Goal: Information Seeking & Learning: Learn about a topic

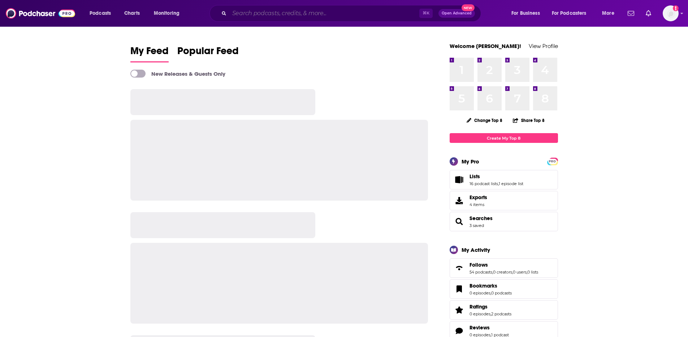
click at [267, 14] on input "Search podcasts, credits, & more..." at bounding box center [324, 14] width 190 height 12
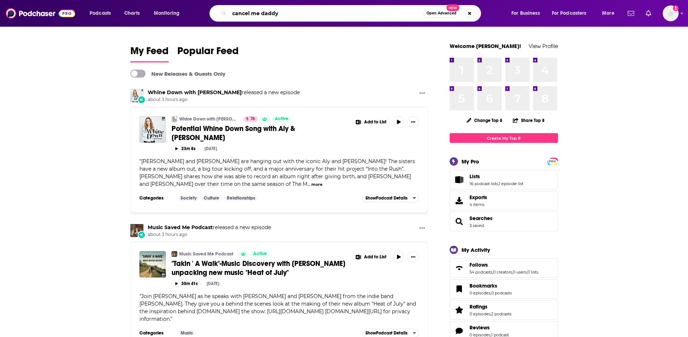
type input "cancel me daddy"
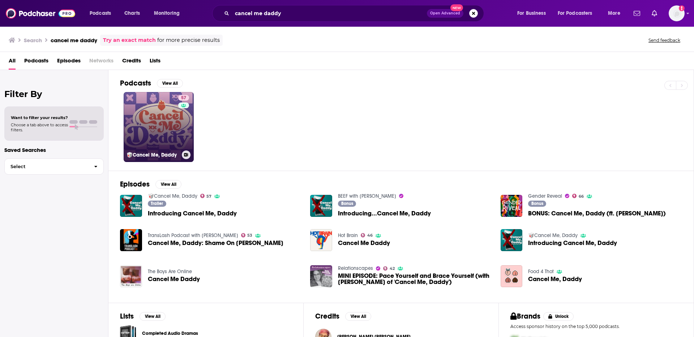
click at [172, 139] on link "57 🥡Cancel Me, Daddy" at bounding box center [159, 127] width 70 height 70
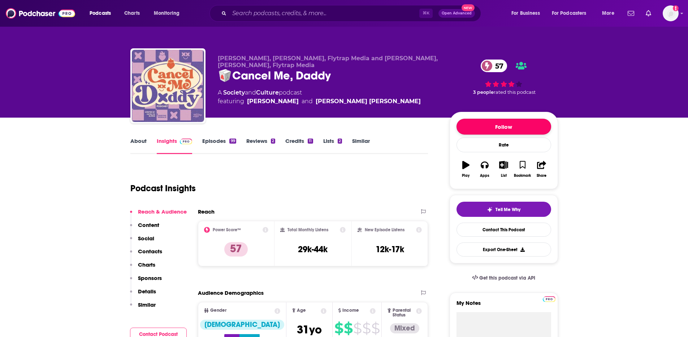
click at [506, 125] on button "Follow" at bounding box center [504, 127] width 95 height 16
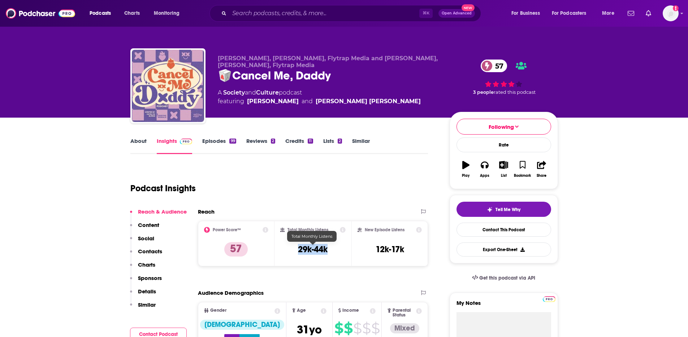
drag, startPoint x: 299, startPoint y: 251, endPoint x: 327, endPoint y: 251, distance: 27.5
click at [327, 251] on h3 "29k-44k" at bounding box center [313, 249] width 30 height 11
copy h3 "29k-44k"
click at [263, 15] on input "Search podcasts, credits, & more..." at bounding box center [324, 14] width 190 height 12
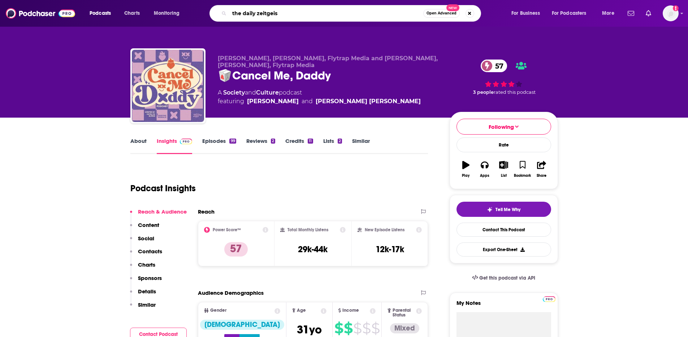
type input "the daily zeitgeist"
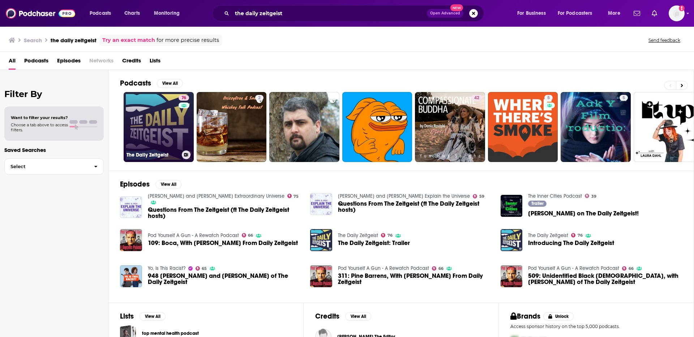
click at [139, 126] on link "76 The Daily Zeitgeist" at bounding box center [159, 127] width 70 height 70
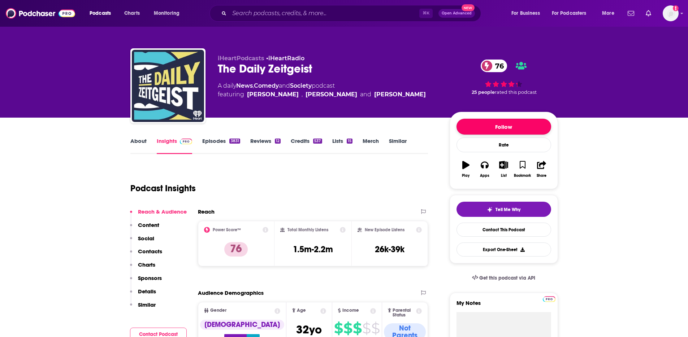
click at [495, 124] on button "Follow" at bounding box center [504, 127] width 95 height 16
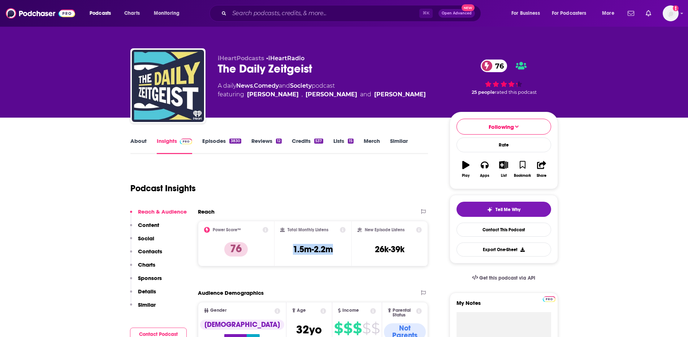
drag, startPoint x: 334, startPoint y: 250, endPoint x: 291, endPoint y: 250, distance: 43.0
click at [291, 250] on div "Total Monthly Listens 1.5m-2.2m" at bounding box center [312, 243] width 65 height 33
copy h3 "1.5m-2.2m"
click at [285, 12] on input "Search podcasts, credits, & more..." at bounding box center [324, 14] width 190 height 12
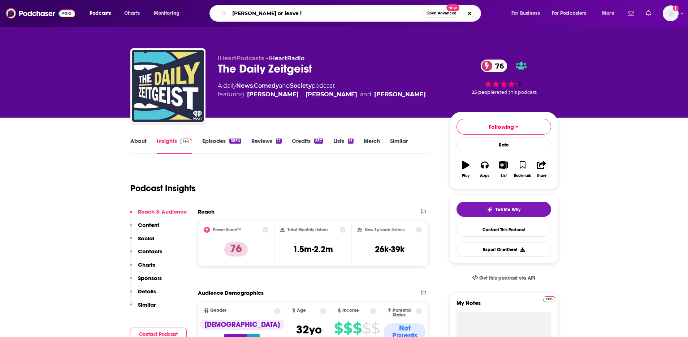
type input "[PERSON_NAME] or leave it"
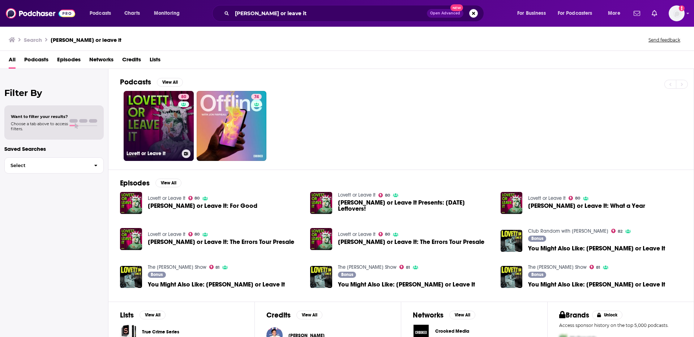
click at [150, 142] on link "80 [PERSON_NAME] or Leave It" at bounding box center [159, 126] width 70 height 70
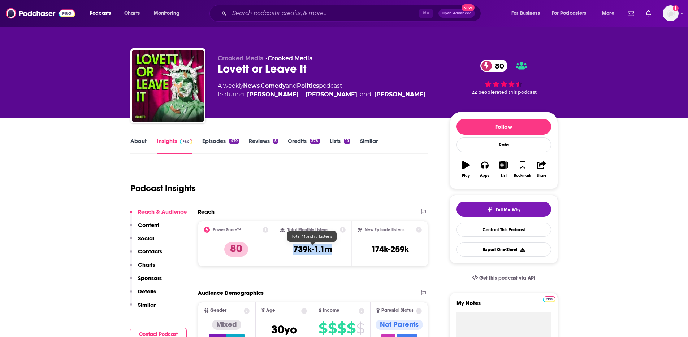
drag, startPoint x: 333, startPoint y: 249, endPoint x: 292, endPoint y: 252, distance: 41.3
click at [292, 252] on div "Total Monthly Listens 739k-1.1m" at bounding box center [312, 243] width 65 height 33
copy h3 "739k-1.1m"
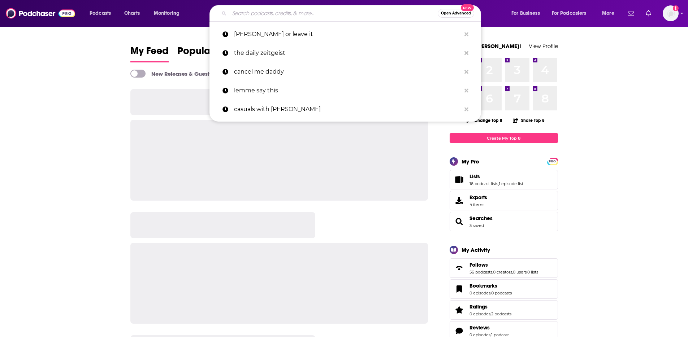
click at [272, 16] on input "Search podcasts, credits, & more..." at bounding box center [333, 14] width 208 height 12
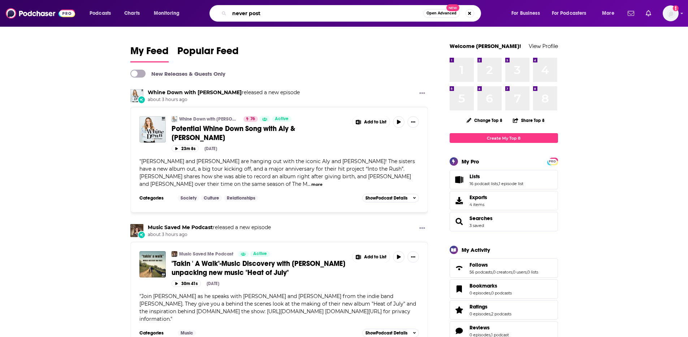
type input "never post"
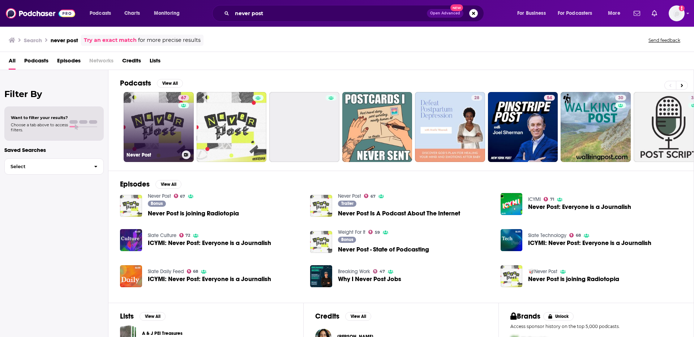
click at [161, 130] on link "67 Never Post" at bounding box center [159, 127] width 70 height 70
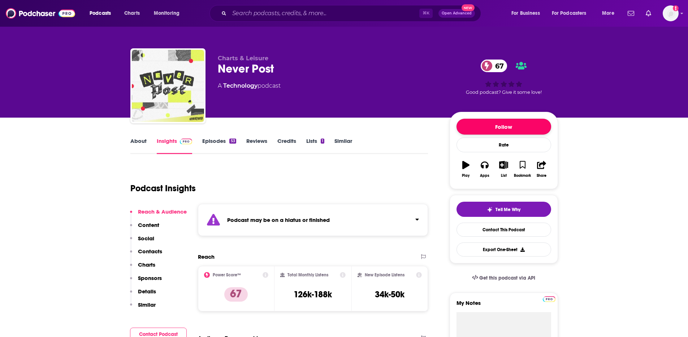
click at [503, 131] on button "Follow" at bounding box center [504, 127] width 95 height 16
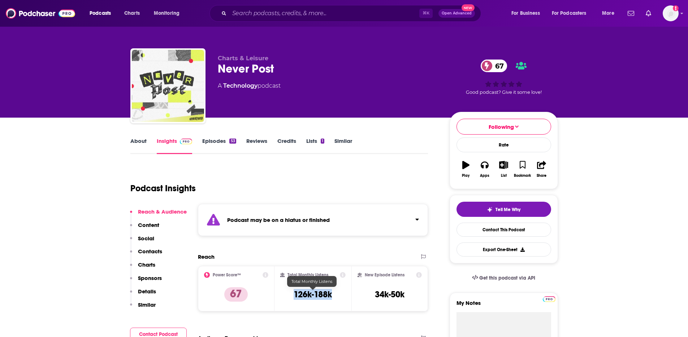
drag, startPoint x: 332, startPoint y: 299, endPoint x: 292, endPoint y: 299, distance: 39.4
click at [292, 299] on div "Total Monthly Listens 126k-188k" at bounding box center [312, 288] width 65 height 33
copy h3 "126k-188k"
click at [217, 137] on div "About Insights Episodes 53 Reviews Credits Lists 1 Similar" at bounding box center [279, 146] width 298 height 18
click at [221, 139] on link "Episodes 53" at bounding box center [219, 146] width 34 height 17
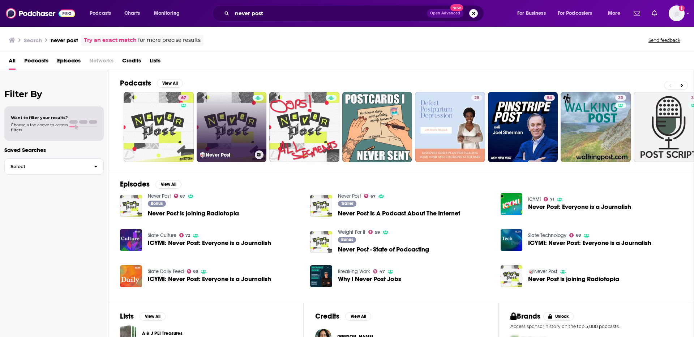
click at [211, 121] on link "🥡Never Post" at bounding box center [232, 127] width 70 height 70
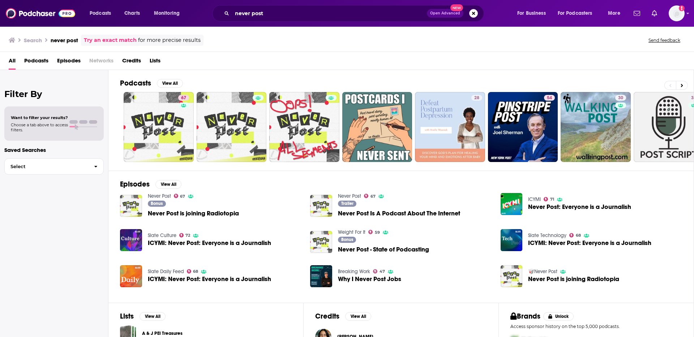
click at [212, 212] on span "Never Post is joining Radiotopia" at bounding box center [193, 214] width 91 height 6
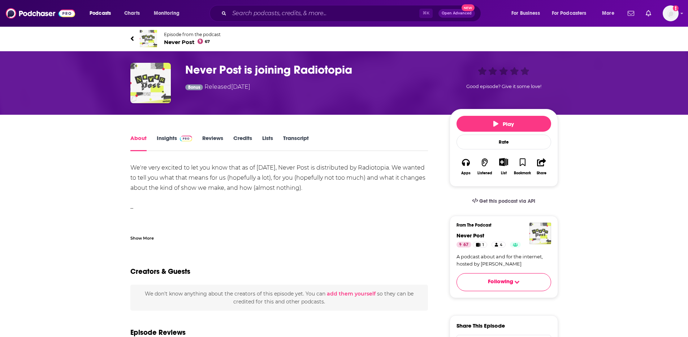
drag, startPoint x: 323, startPoint y: 33, endPoint x: 479, endPoint y: 6, distance: 157.9
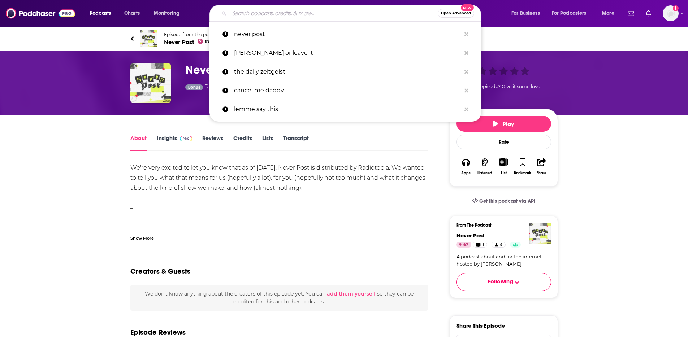
click at [304, 12] on input "Search podcasts, credits, & more..." at bounding box center [333, 14] width 208 height 12
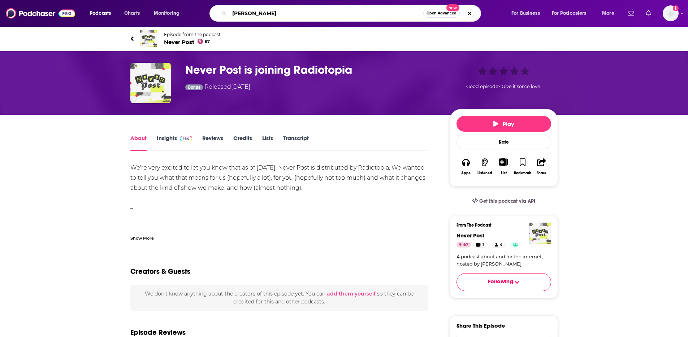
type input "john fugelsang"
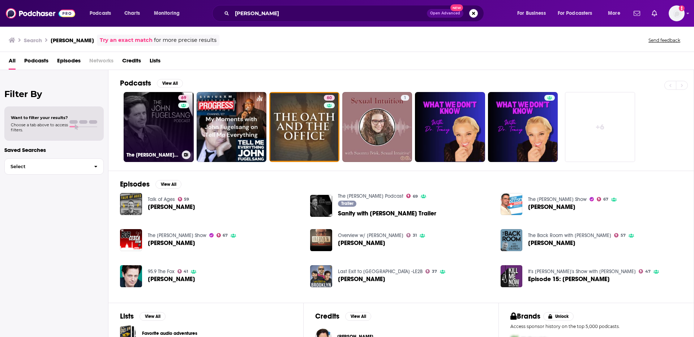
click at [158, 115] on link "69 The John Fugelsang Podcast" at bounding box center [159, 127] width 70 height 70
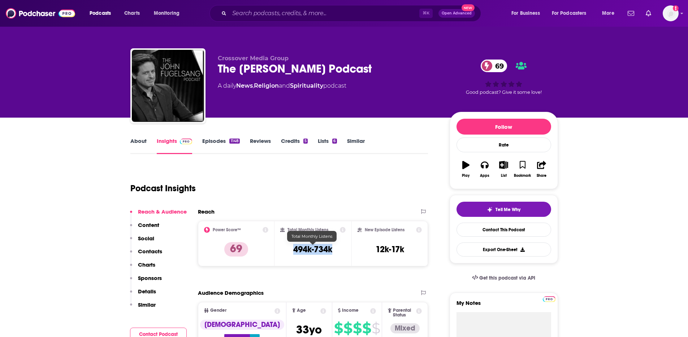
drag, startPoint x: 334, startPoint y: 251, endPoint x: 291, endPoint y: 251, distance: 42.6
click at [291, 251] on div "Total Monthly Listens 494k-734k" at bounding box center [312, 243] width 65 height 33
copy h3 "494k-734k"
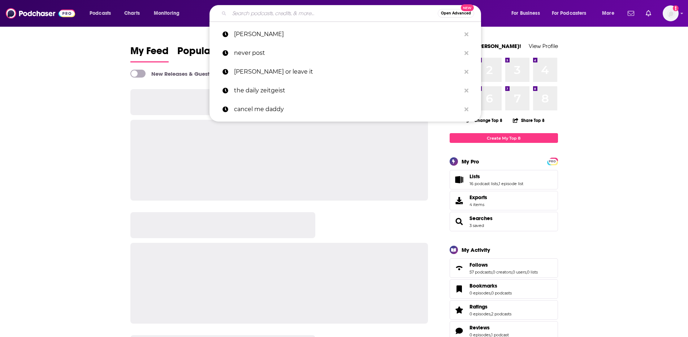
click at [333, 13] on input "Search podcasts, credits, & more..." at bounding box center [333, 14] width 208 height 12
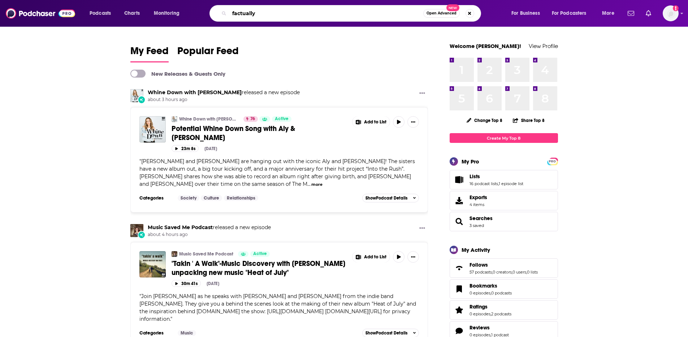
type input "factually"
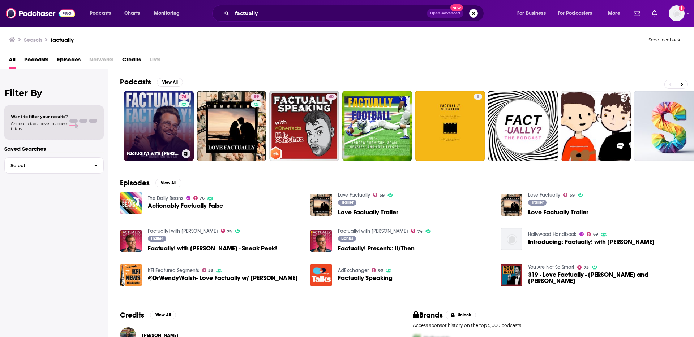
click at [180, 116] on div "74" at bounding box center [184, 122] width 12 height 56
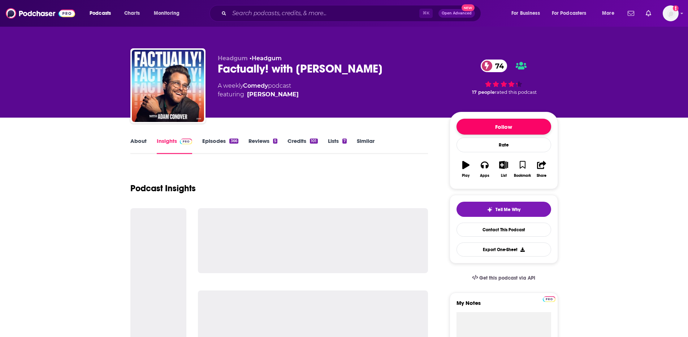
click at [498, 126] on button "Follow" at bounding box center [504, 127] width 95 height 16
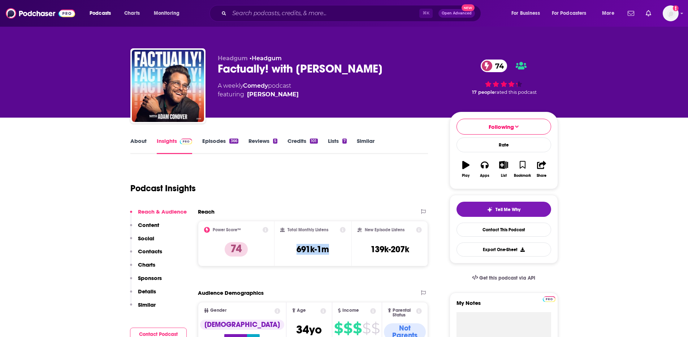
drag, startPoint x: 331, startPoint y: 250, endPoint x: 285, endPoint y: 250, distance: 46.6
click at [285, 250] on div "Total Monthly Listens 691k-1m" at bounding box center [312, 243] width 65 height 33
copy h3 "691k-1m"
drag, startPoint x: 283, startPoint y: 7, endPoint x: 284, endPoint y: 10, distance: 3.6
click at [283, 8] on div "⌘ K Open Advanced New" at bounding box center [346, 13] width 272 height 17
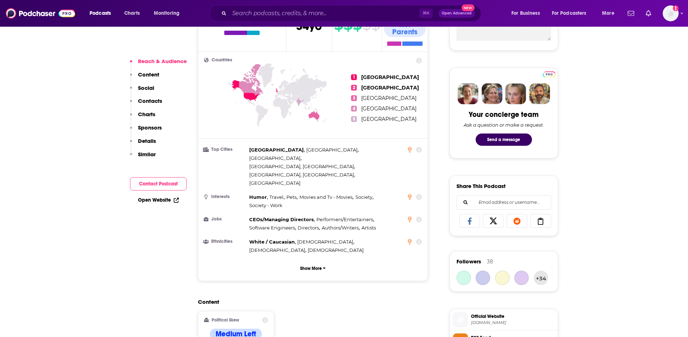
scroll to position [323, 0]
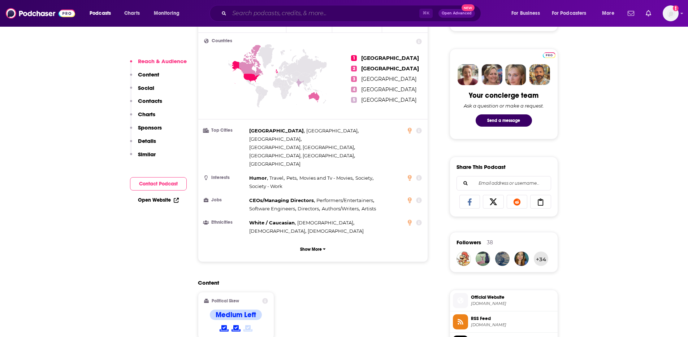
click at [284, 13] on input "Search podcasts, credits, & more..." at bounding box center [324, 14] width 190 height 12
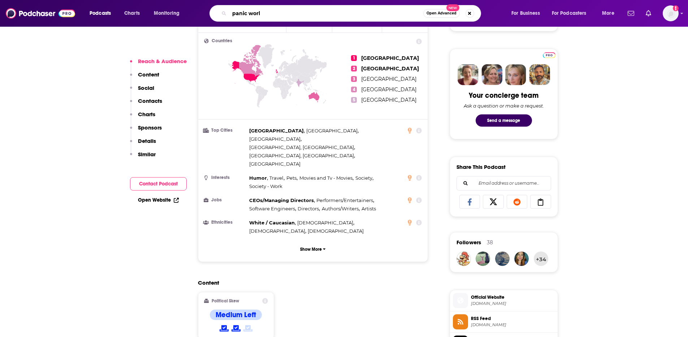
type input "panic world"
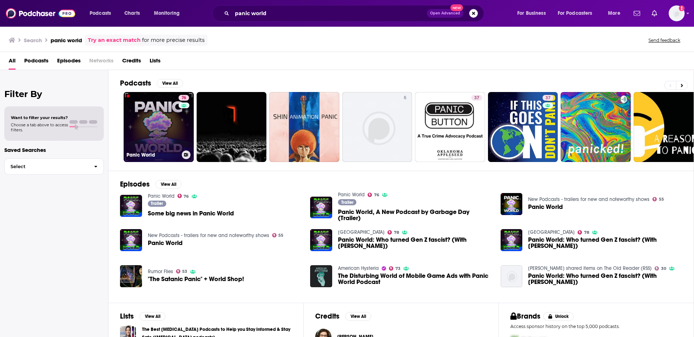
click at [142, 109] on link "76 Panic World" at bounding box center [159, 127] width 70 height 70
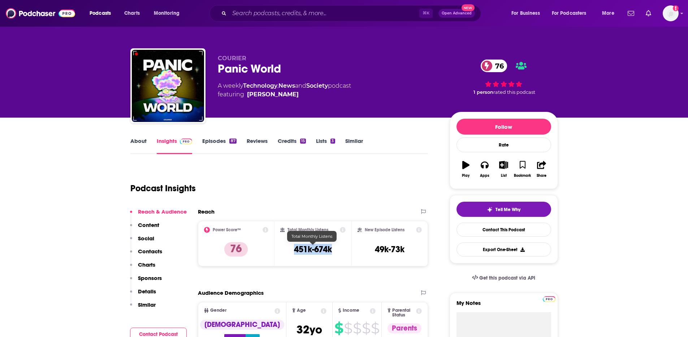
drag, startPoint x: 293, startPoint y: 249, endPoint x: 331, endPoint y: 251, distance: 38.4
click at [331, 251] on div "Total Monthly Listens 451k-674k" at bounding box center [312, 243] width 65 height 33
copy h3 "451k-674k"
click at [256, 12] on input "Search podcasts, credits, & more..." at bounding box center [324, 14] width 190 height 12
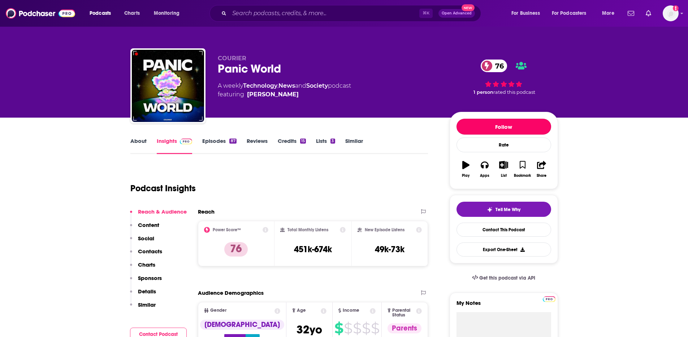
drag, startPoint x: 510, startPoint y: 124, endPoint x: 493, endPoint y: 116, distance: 19.6
click at [510, 124] on button "Follow" at bounding box center [504, 127] width 95 height 16
click at [288, 18] on input "Search podcasts, credits, & more..." at bounding box center [324, 14] width 190 height 12
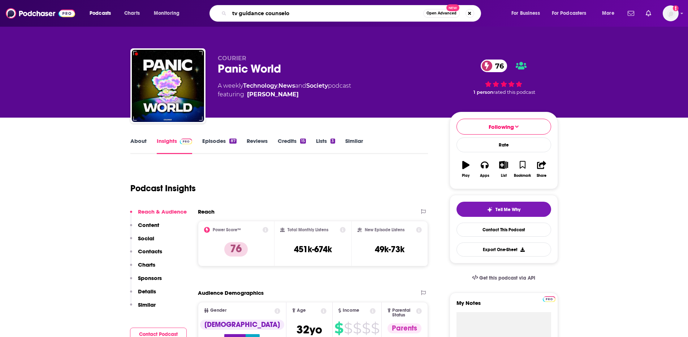
type input "tv guidance counselor"
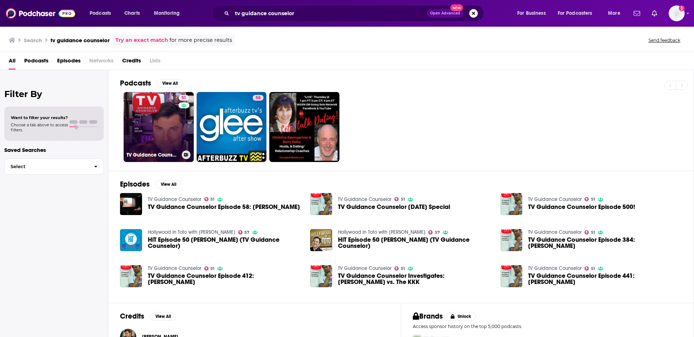
click at [164, 117] on link "51 TV Guidance Counselor" at bounding box center [159, 127] width 70 height 70
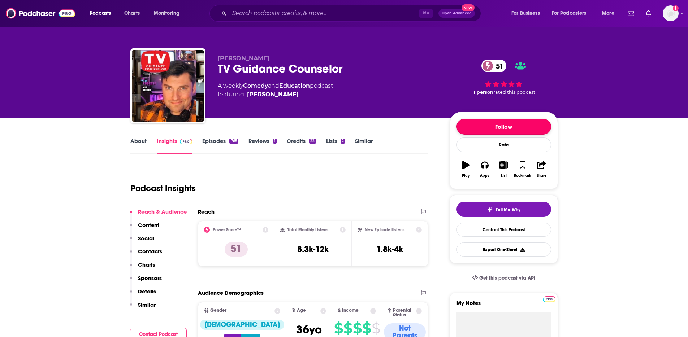
click at [478, 128] on button "Follow" at bounding box center [504, 127] width 95 height 16
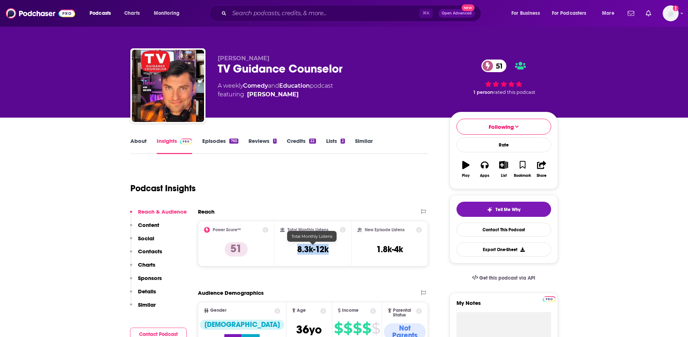
drag, startPoint x: 328, startPoint y: 250, endPoint x: 298, endPoint y: 250, distance: 29.6
click at [298, 250] on h3 "8.3k-12k" at bounding box center [312, 249] width 31 height 11
copy h3 "8.3k-12k"
click at [277, 17] on input "Search podcasts, credits, & more..." at bounding box center [324, 14] width 190 height 12
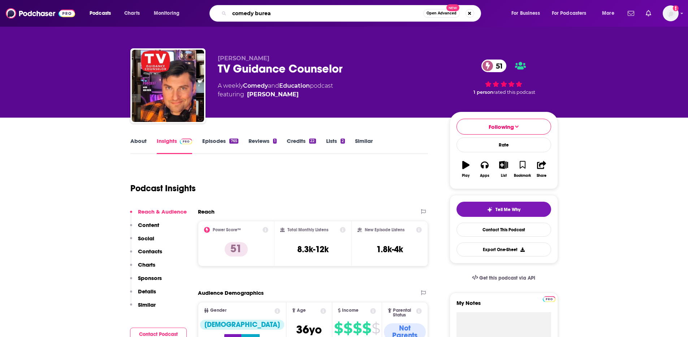
type input "comedy bureau"
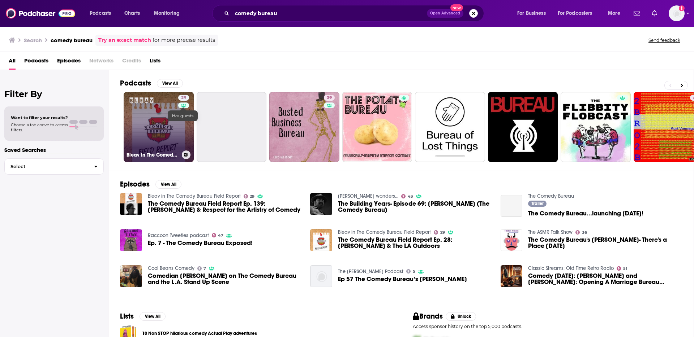
click at [184, 106] on icon at bounding box center [183, 106] width 5 height 4
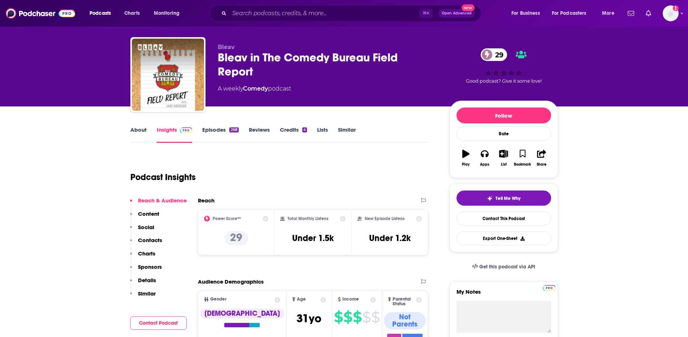
scroll to position [98, 0]
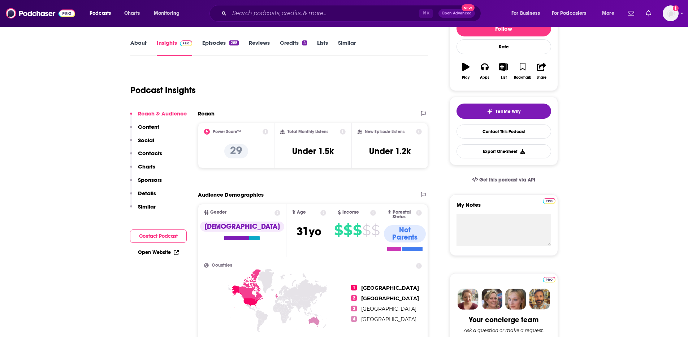
click at [221, 42] on link "Episodes 268" at bounding box center [220, 47] width 36 height 17
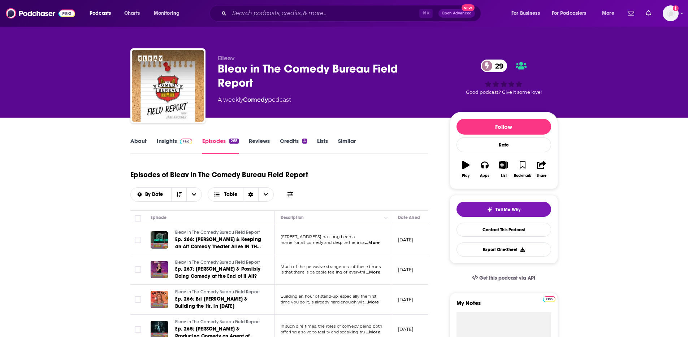
click at [172, 144] on link "Insights" at bounding box center [175, 146] width 36 height 17
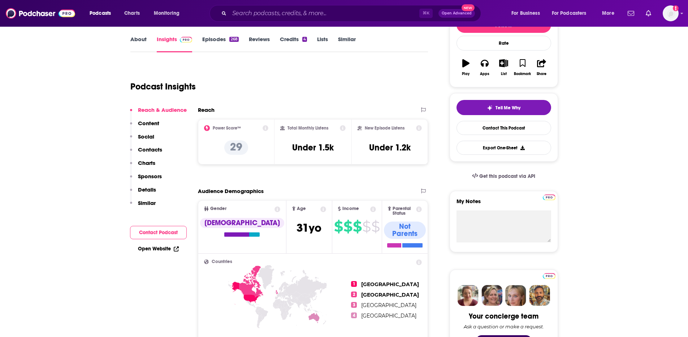
scroll to position [112, 0]
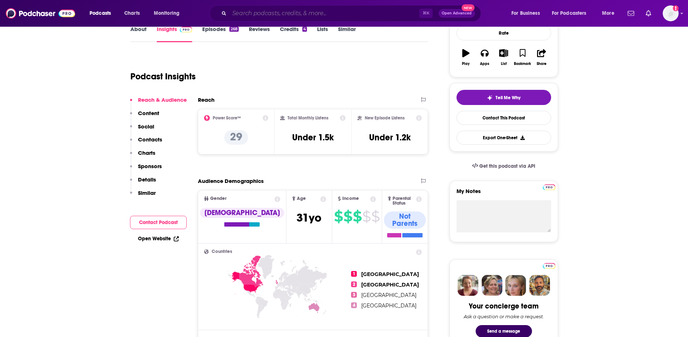
click at [251, 15] on input "Search podcasts, credits, & more..." at bounding box center [324, 14] width 190 height 12
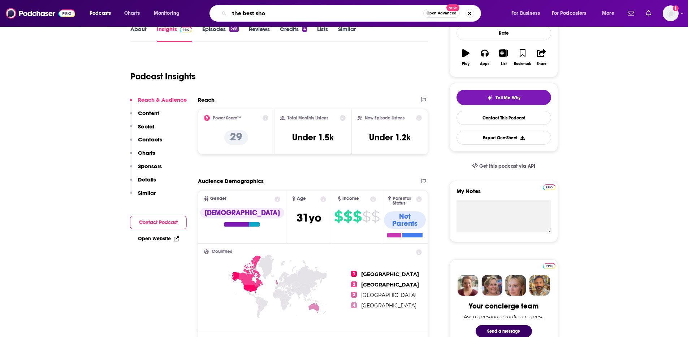
type input "the best show"
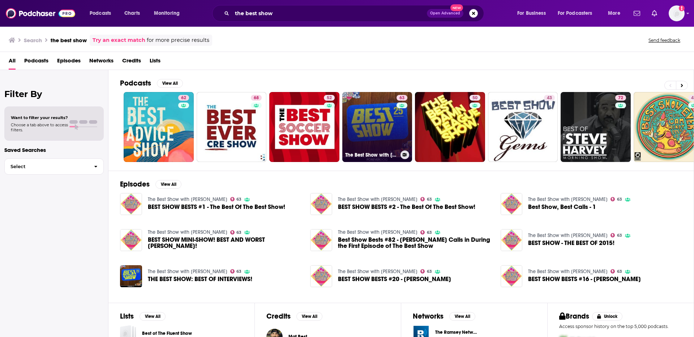
click at [386, 115] on link "63 The Best Show with Tom Scharpling" at bounding box center [377, 127] width 70 height 70
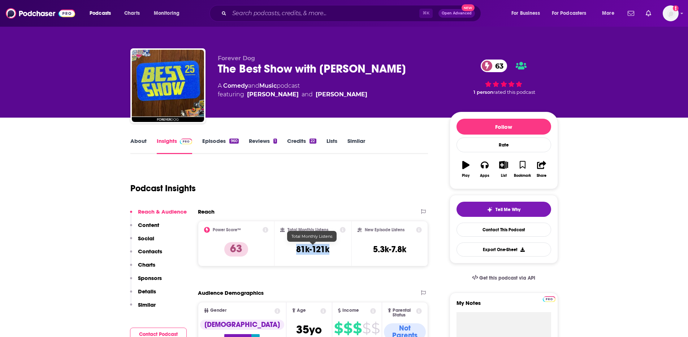
drag, startPoint x: 328, startPoint y: 252, endPoint x: 295, endPoint y: 251, distance: 33.3
click at [295, 251] on div "Total Monthly Listens 81k-121k" at bounding box center [312, 243] width 65 height 33
copy h3 "81k-121k"
